Goal: Task Accomplishment & Management: Use online tool/utility

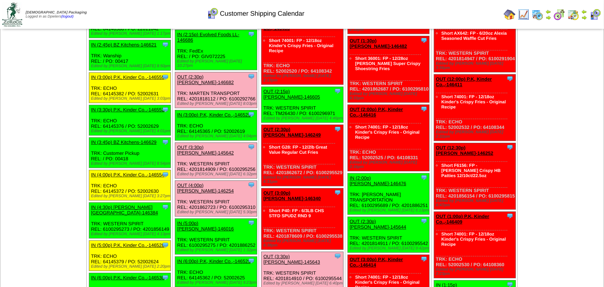
scroll to position [2260, 0]
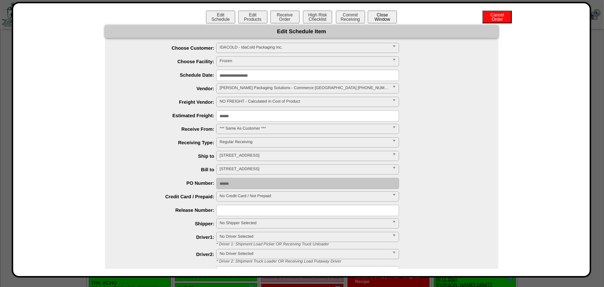
click at [381, 17] on button "Close Window" at bounding box center [381, 17] width 29 height 13
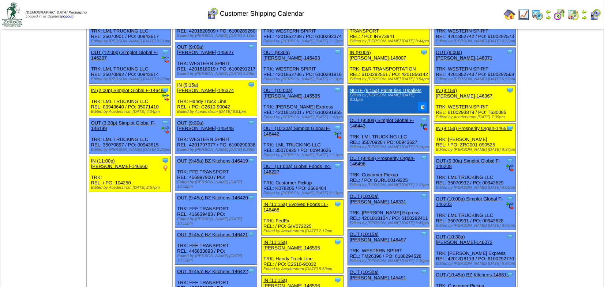
scroll to position [99, 0]
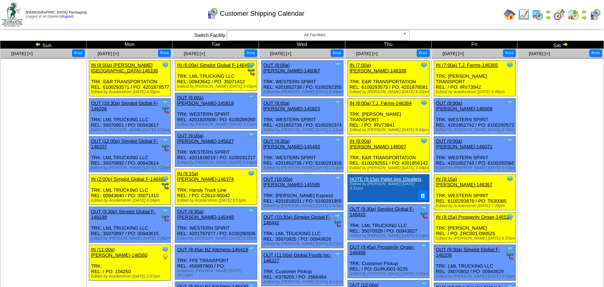
click at [566, 45] on img at bounding box center [565, 44] width 6 height 6
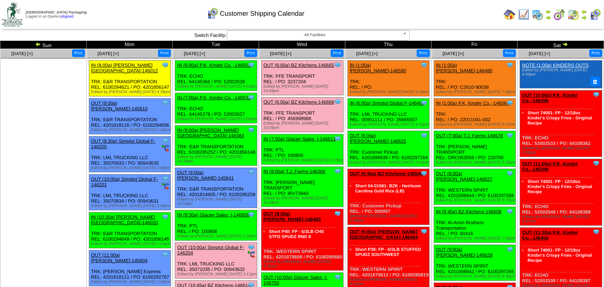
click at [219, 283] on link "OUT (10:45a) BZ Kitchens-146614" at bounding box center [213, 285] width 73 height 5
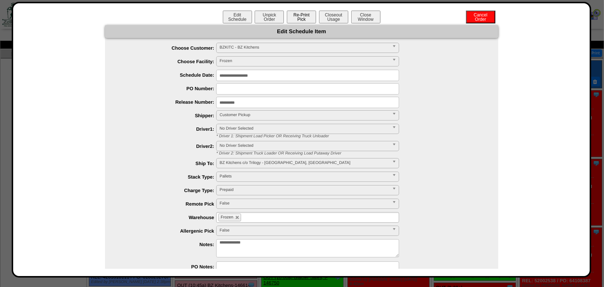
click at [291, 18] on button "Re-Print Pick" at bounding box center [301, 17] width 29 height 13
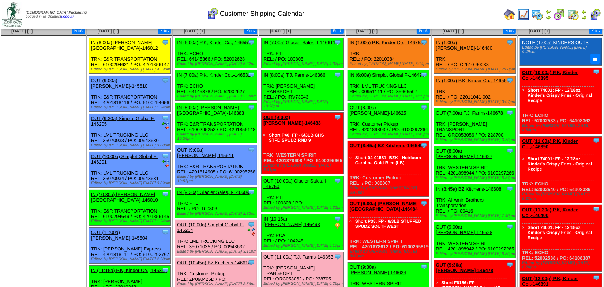
scroll to position [33, 0]
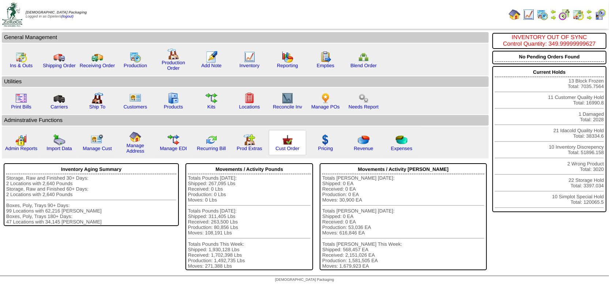
click at [282, 142] on img at bounding box center [288, 140] width 12 height 12
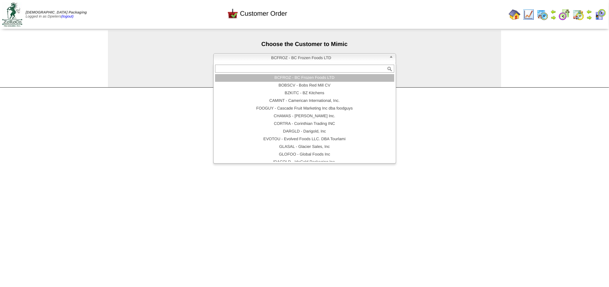
click at [265, 63] on link "BCFROZ - BC Frozen Foods LTD" at bounding box center [304, 58] width 183 height 10
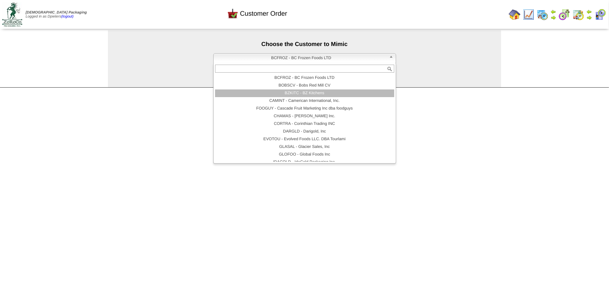
click at [279, 95] on li "BZKITC - BZ Kitchens" at bounding box center [304, 94] width 179 height 8
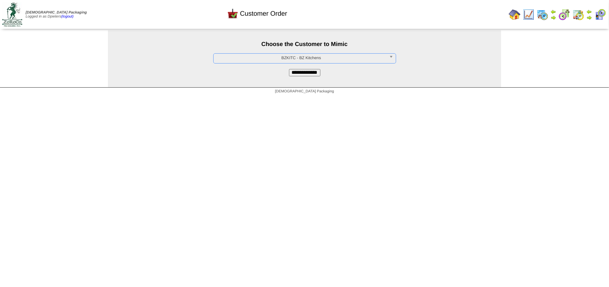
click at [302, 73] on input "**********" at bounding box center [304, 72] width 31 height 7
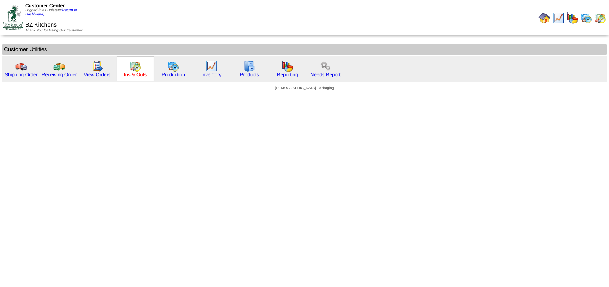
click at [132, 73] on link "Ins & Outs" at bounding box center [135, 74] width 23 height 5
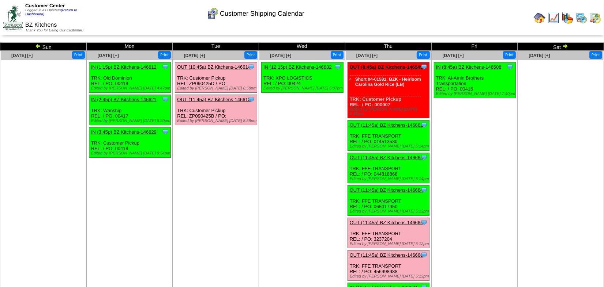
click at [37, 47] on img at bounding box center [38, 46] width 6 height 6
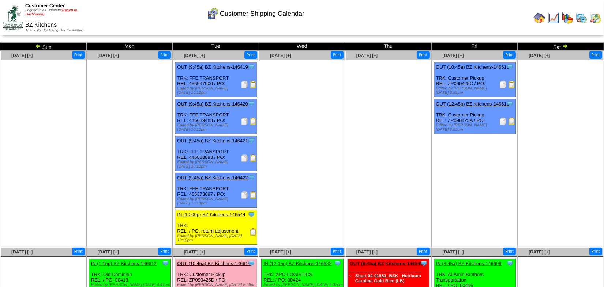
click at [70, 10] on link "(Return to Dashboard)" at bounding box center [51, 12] width 52 height 8
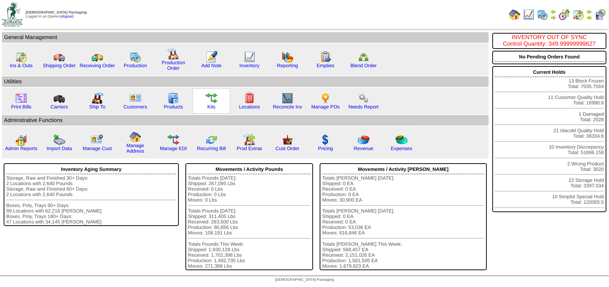
click at [206, 101] on img at bounding box center [212, 99] width 12 height 12
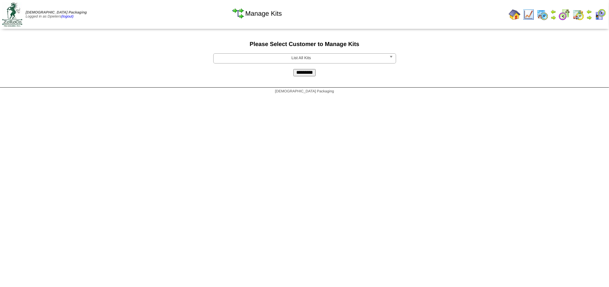
click at [272, 54] on span "List All Kits" at bounding box center [301, 58] width 170 height 9
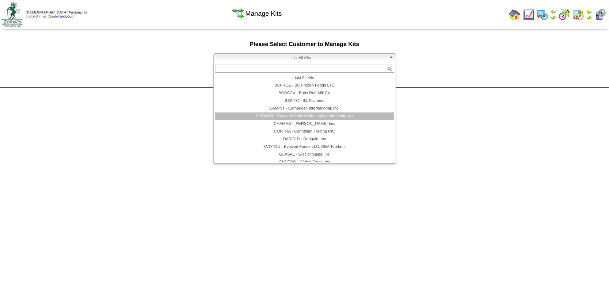
click at [261, 117] on li "FOOGUY - Cascade Fruit Marketing Inc dba foodguys" at bounding box center [304, 117] width 179 height 8
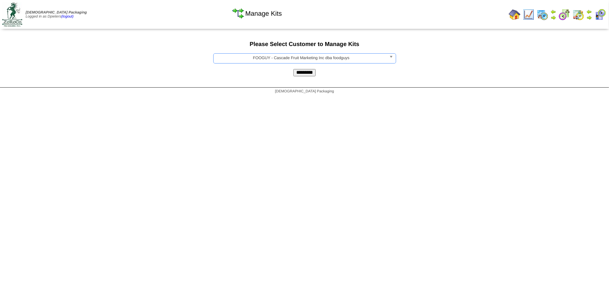
click at [304, 71] on input "*********" at bounding box center [304, 72] width 22 height 7
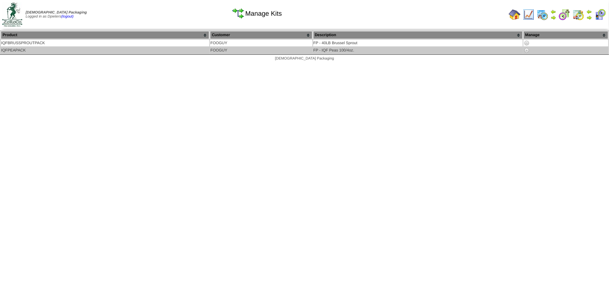
click at [527, 52] on img at bounding box center [527, 51] width 6 height 6
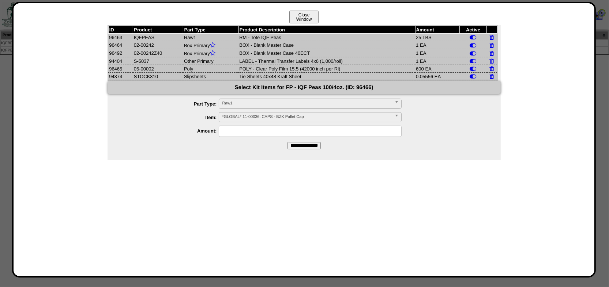
click at [312, 19] on button "Close Window" at bounding box center [303, 17] width 29 height 13
